Goal: Task Accomplishment & Management: Manage account settings

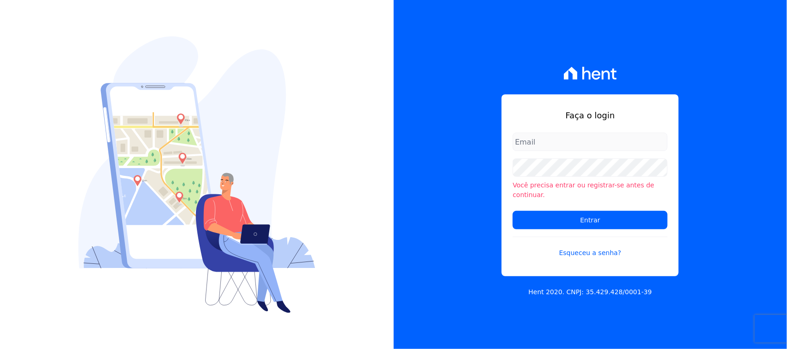
click at [551, 148] on input "email" at bounding box center [590, 142] width 155 height 18
type input "cobranca@construtorafarias.com.br"
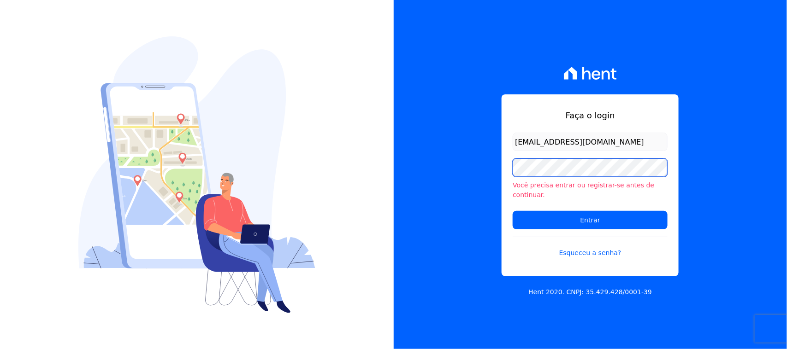
click at [513, 211] on input "Entrar" at bounding box center [590, 220] width 155 height 18
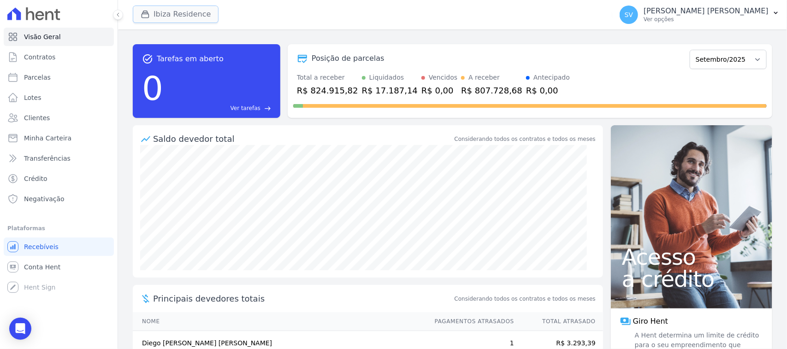
click at [178, 22] on button "Ibiza Residence" at bounding box center [176, 15] width 86 height 18
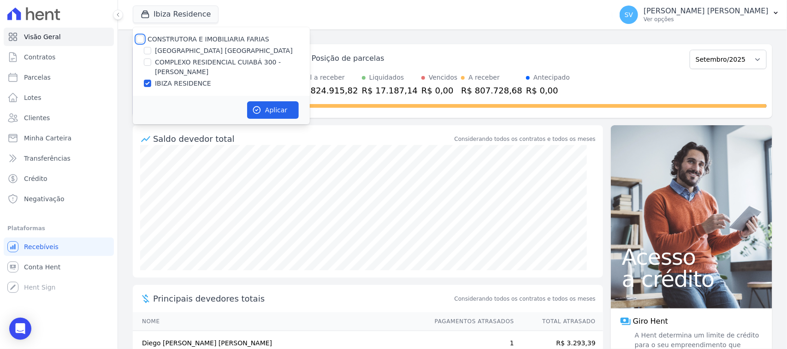
click at [139, 39] on input "CONSTRUTORA E IMOBILIARIA FARIAS" at bounding box center [139, 38] width 7 height 7
checkbox input "true"
click at [276, 111] on button "Aplicar" at bounding box center [273, 110] width 52 height 18
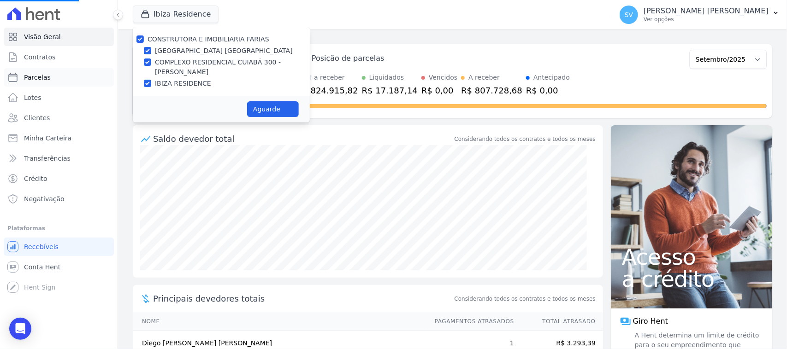
click at [65, 82] on link "Parcelas" at bounding box center [59, 77] width 110 height 18
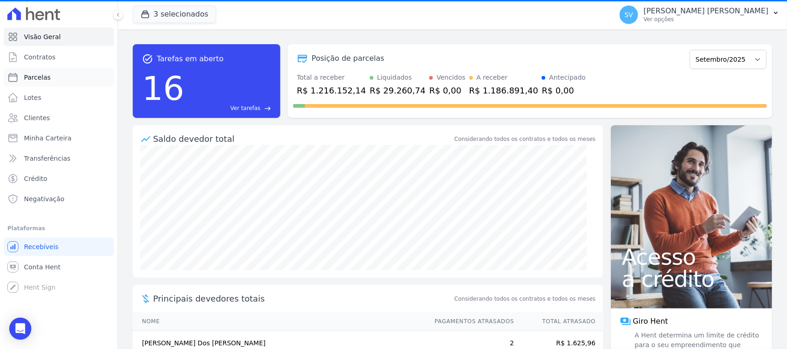
click at [71, 73] on link "Parcelas" at bounding box center [59, 77] width 110 height 18
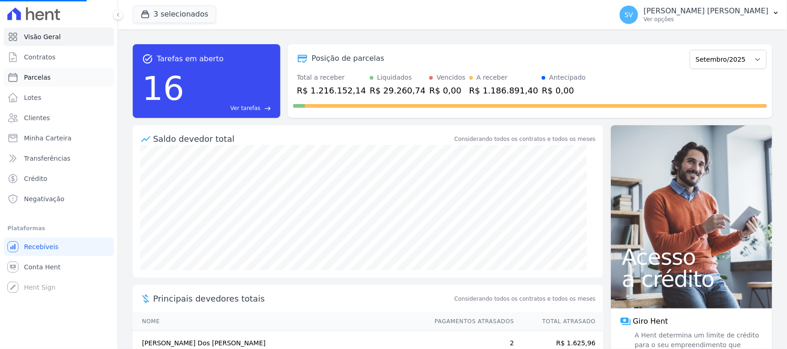
select select
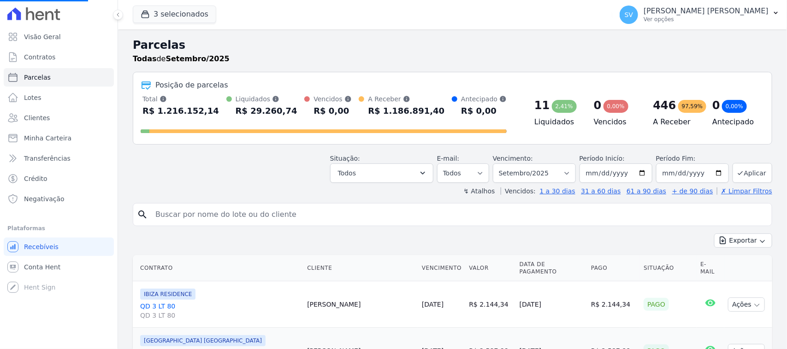
click at [312, 219] on input "search" at bounding box center [459, 215] width 618 height 18
select select
click at [312, 219] on input "search" at bounding box center [459, 215] width 618 height 18
type input "[DEMOGRAPHIC_DATA][PERSON_NAME] [PERSON_NAME],"
select select
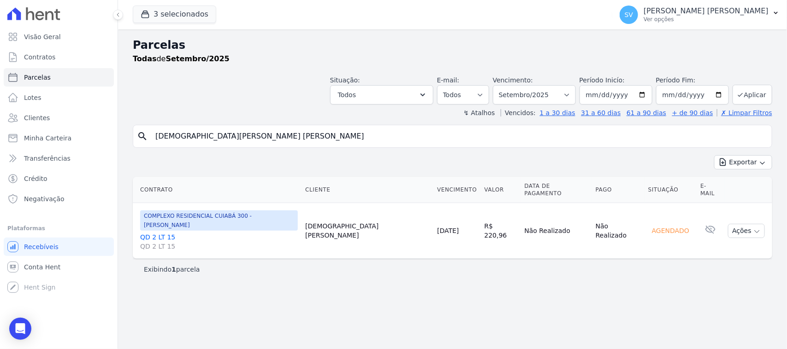
click at [538, 174] on div "Contrato Cliente Vencimento [GEOGRAPHIC_DATA] Data de Pagamento Pago Situação E…" at bounding box center [452, 217] width 669 height 89
click at [545, 98] on select "[GEOGRAPHIC_DATA] por período ──────── Todos os meses Outubro/2022 Novembro/202…" at bounding box center [534, 94] width 83 height 19
select select "08/2025"
click at [505, 85] on select "[GEOGRAPHIC_DATA] por período ──────── Todos os meses Outubro/2022 Novembro/202…" at bounding box center [534, 94] width 83 height 19
select select
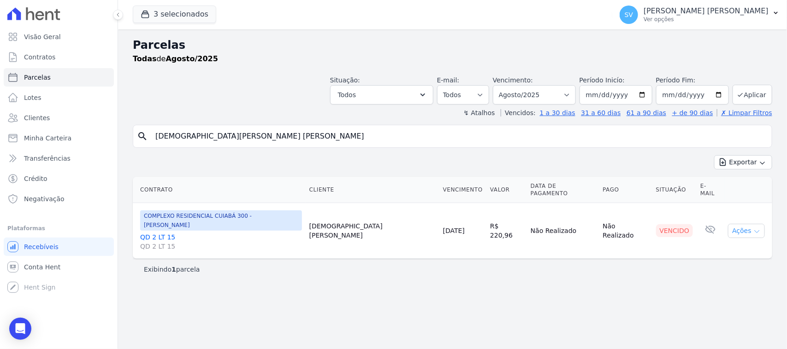
click at [743, 224] on button "Ações" at bounding box center [746, 231] width 37 height 14
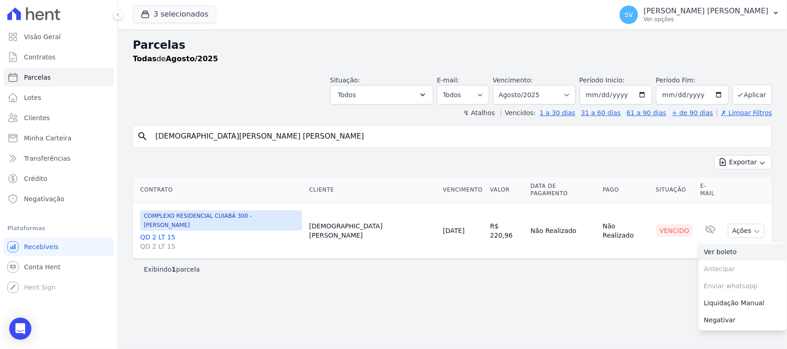
click at [724, 244] on link "Ver boleto" at bounding box center [742, 252] width 89 height 17
drag, startPoint x: 203, startPoint y: 15, endPoint x: 196, endPoint y: 9, distance: 8.5
click at [201, 16] on button "3 selecionados" at bounding box center [174, 15] width 83 height 18
